Goal: Information Seeking & Learning: Learn about a topic

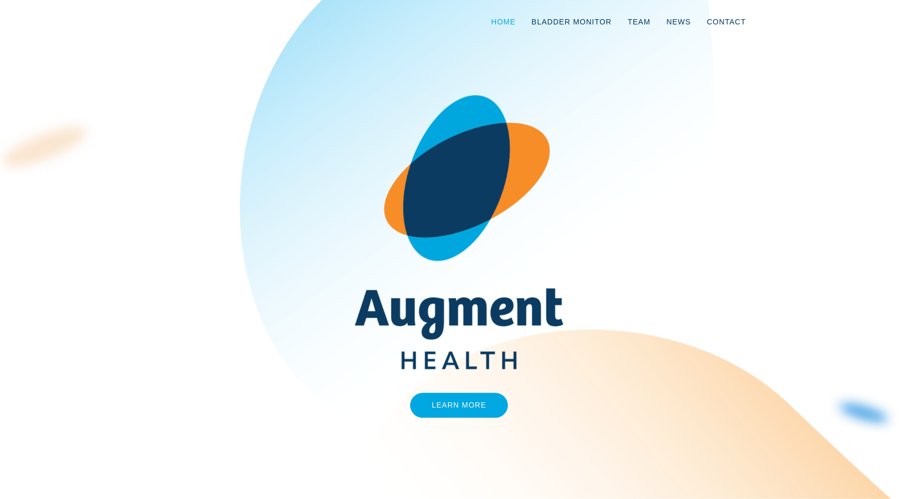
click at [507, 11] on link "Home" at bounding box center [504, 21] width 40 height 35
click at [466, 416] on link "Learn More" at bounding box center [459, 405] width 98 height 25
